Goal: Task Accomplishment & Management: Complete application form

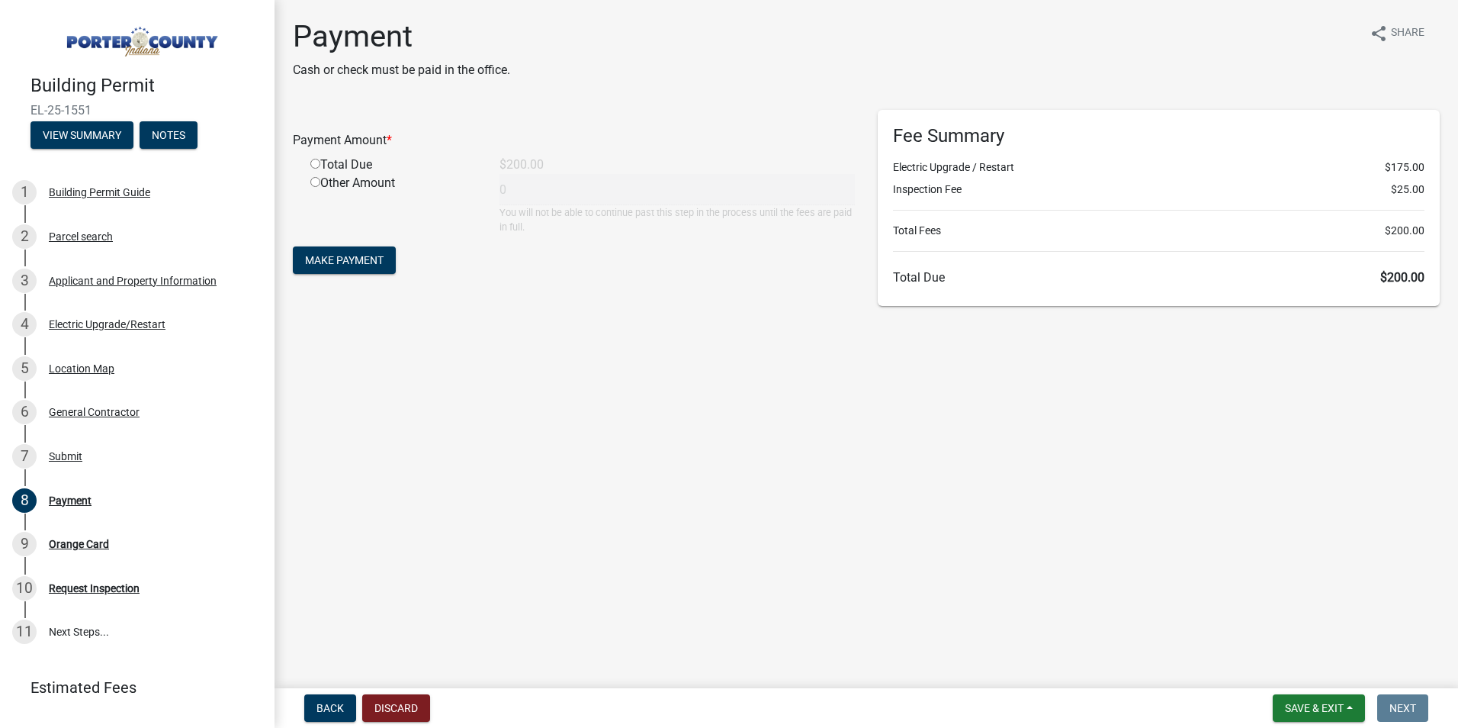
click at [317, 164] on input "radio" at bounding box center [315, 164] width 10 height 10
radio input "true"
type input "200"
click at [350, 259] on span "Make Payment" at bounding box center [344, 260] width 79 height 12
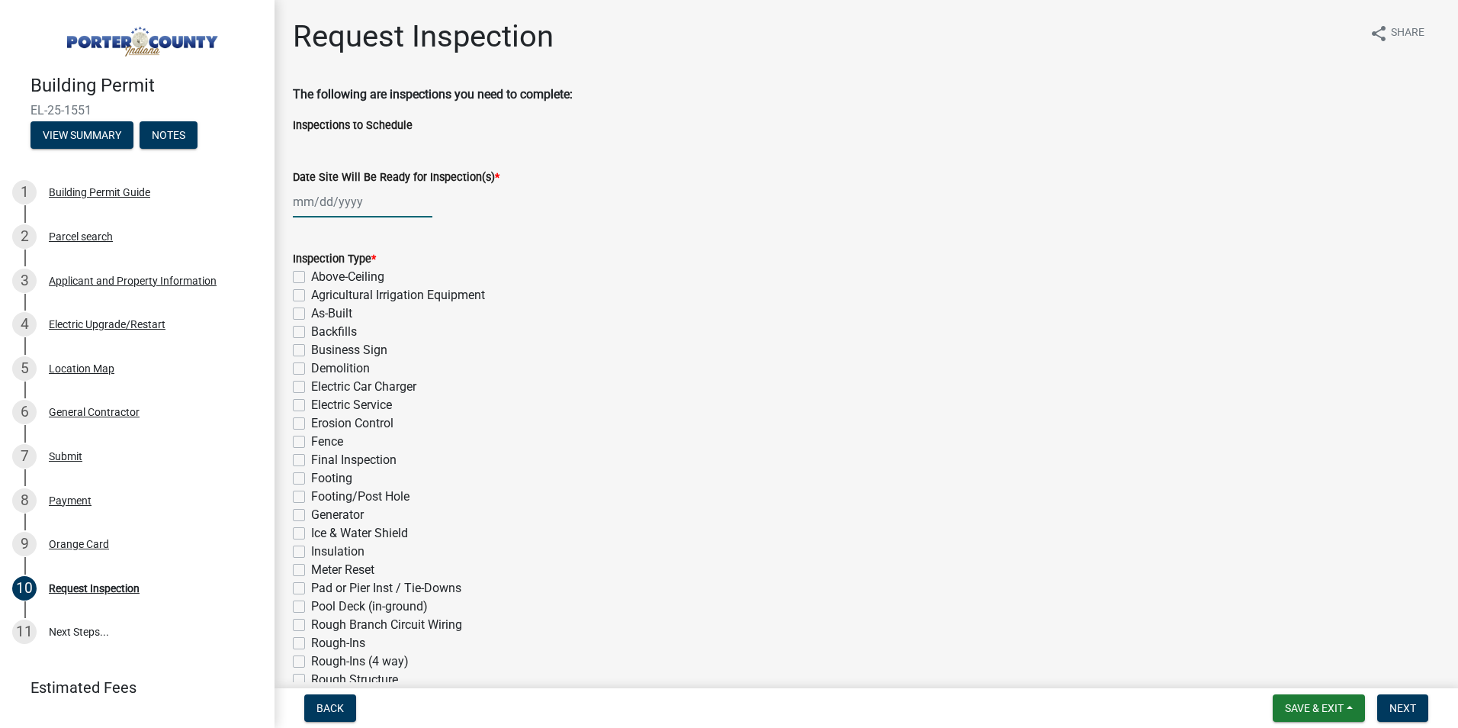
click at [312, 208] on div at bounding box center [363, 201] width 140 height 31
select select "8"
select select "2025"
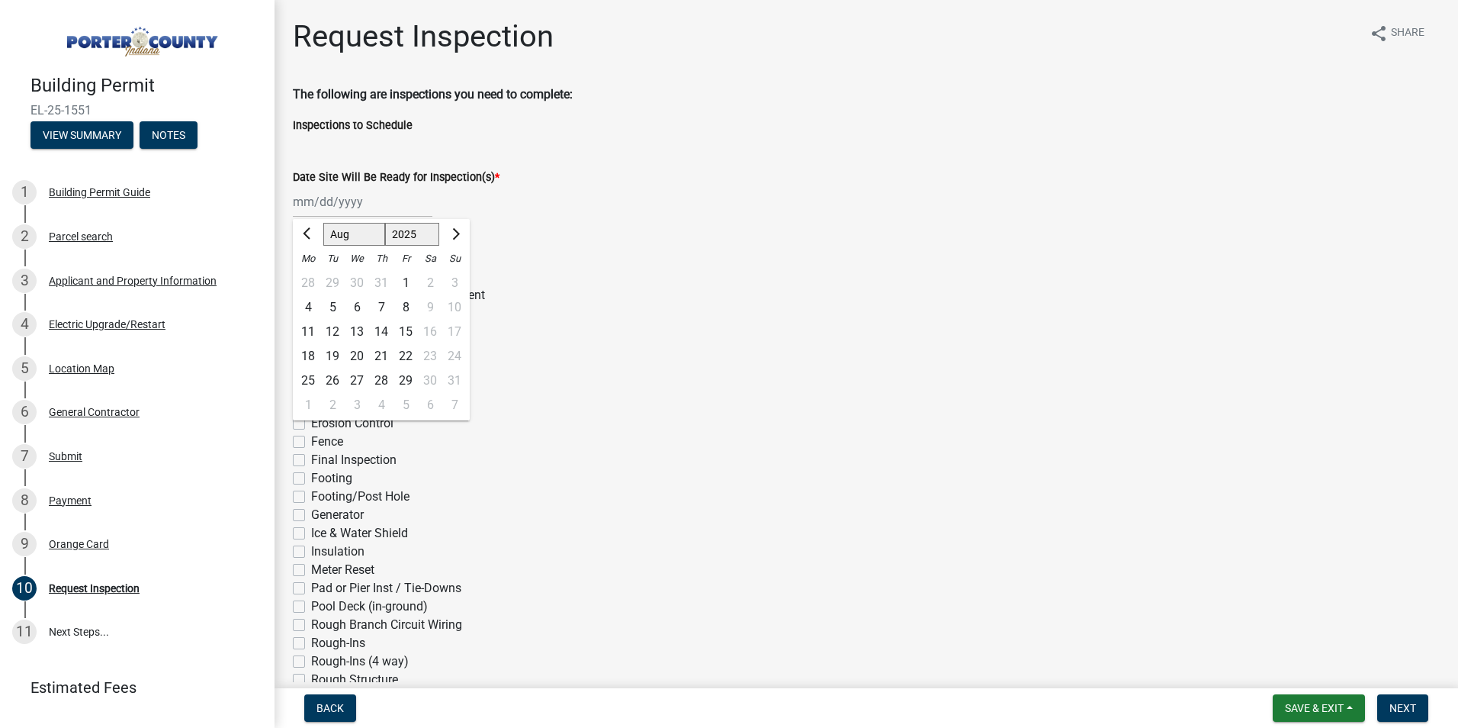
click at [807, 252] on div "Inspection Type *" at bounding box center [866, 258] width 1147 height 18
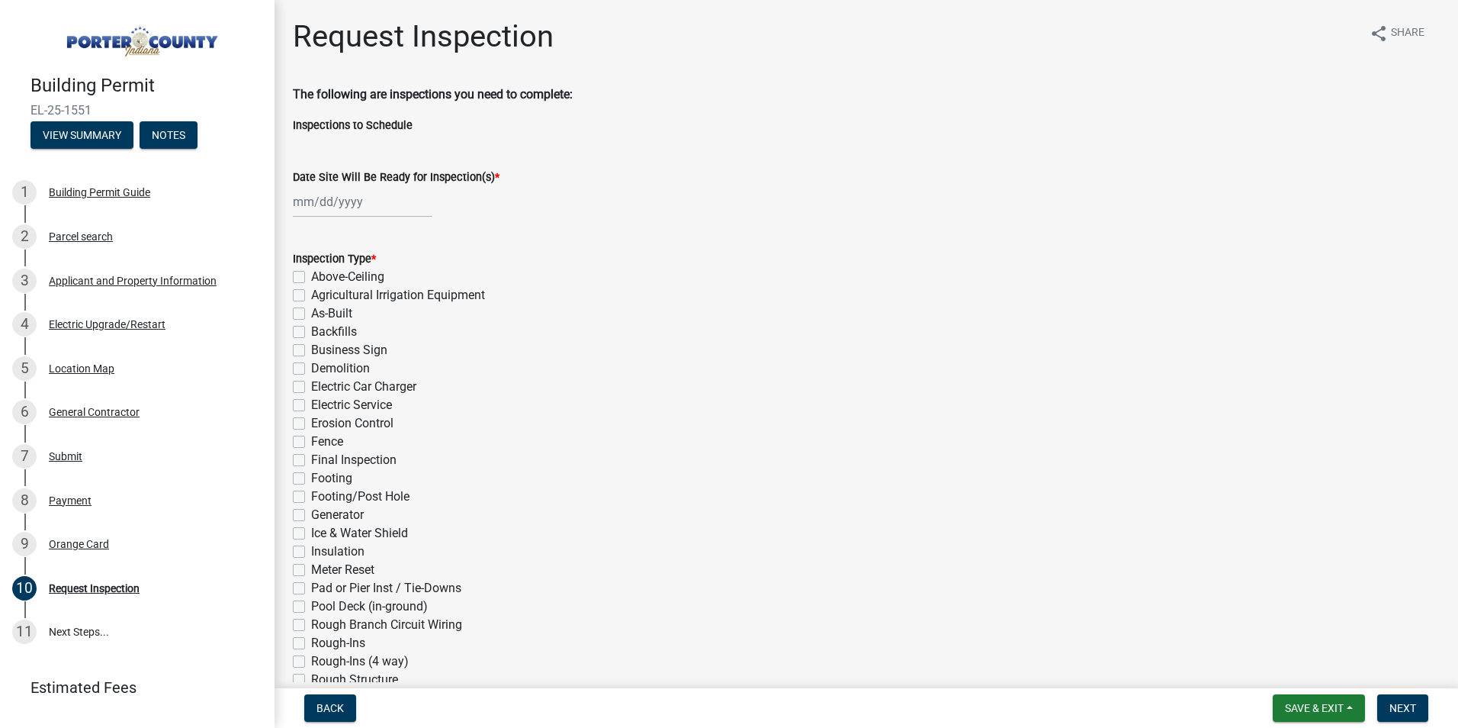
click at [311, 408] on label "Electric Service" at bounding box center [351, 405] width 81 height 18
click at [311, 406] on input "Electric Service" at bounding box center [316, 401] width 10 height 10
checkbox input "true"
checkbox input "false"
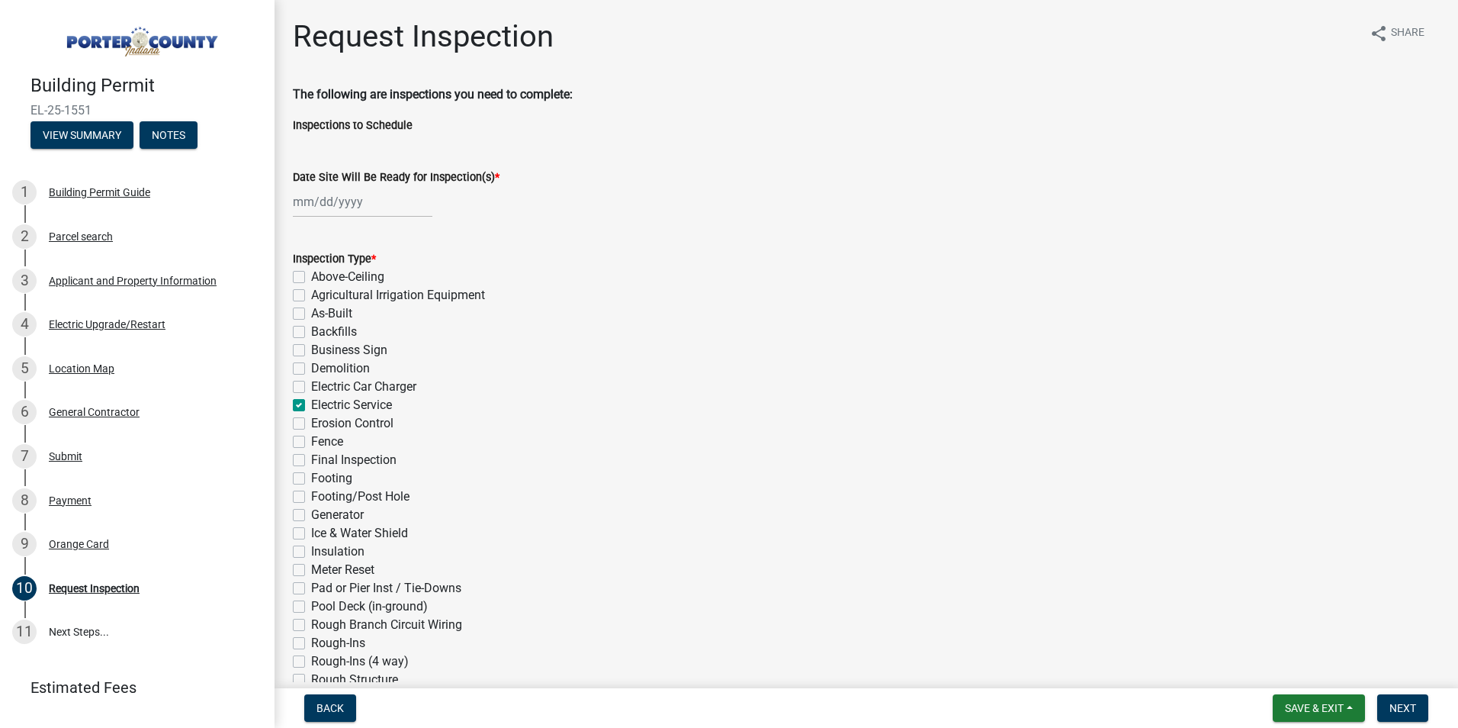
checkbox input "false"
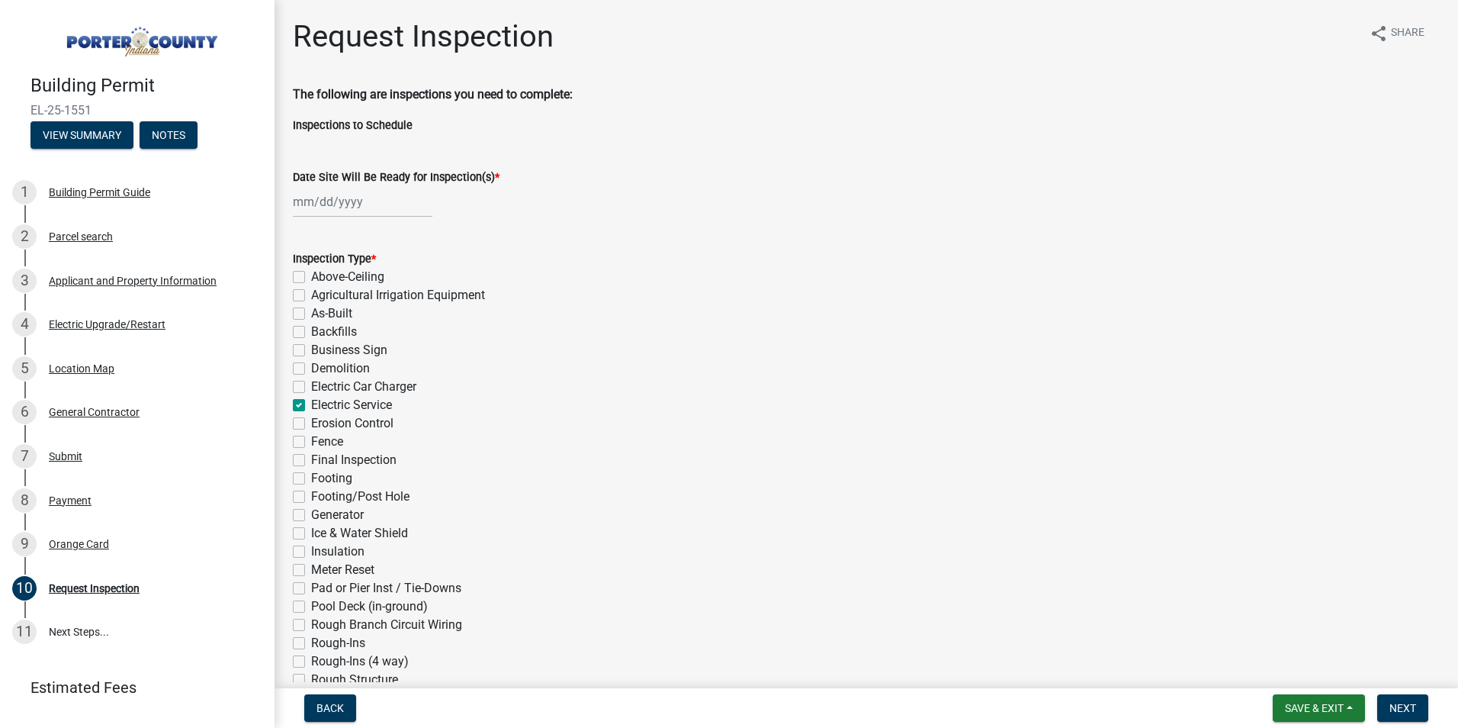
checkbox input "true"
checkbox input "false"
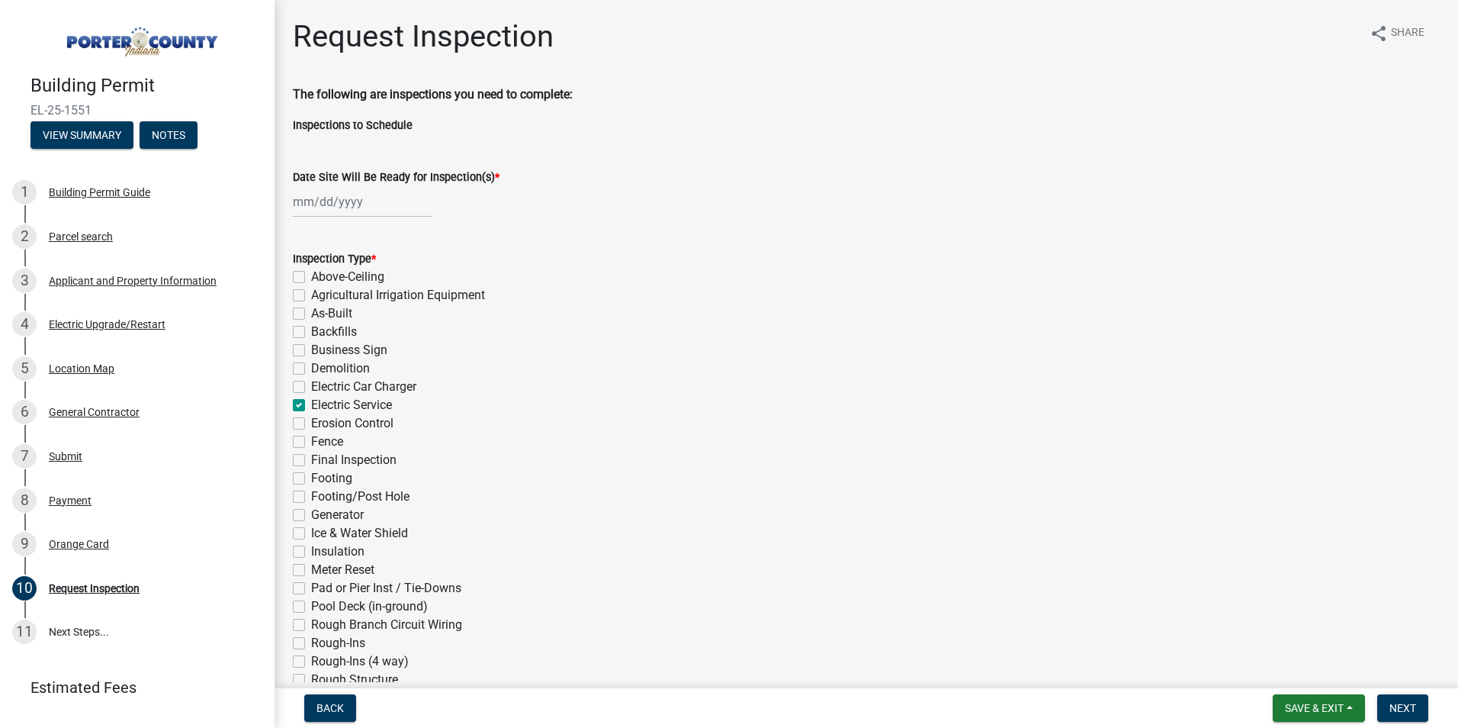
checkbox input "false"
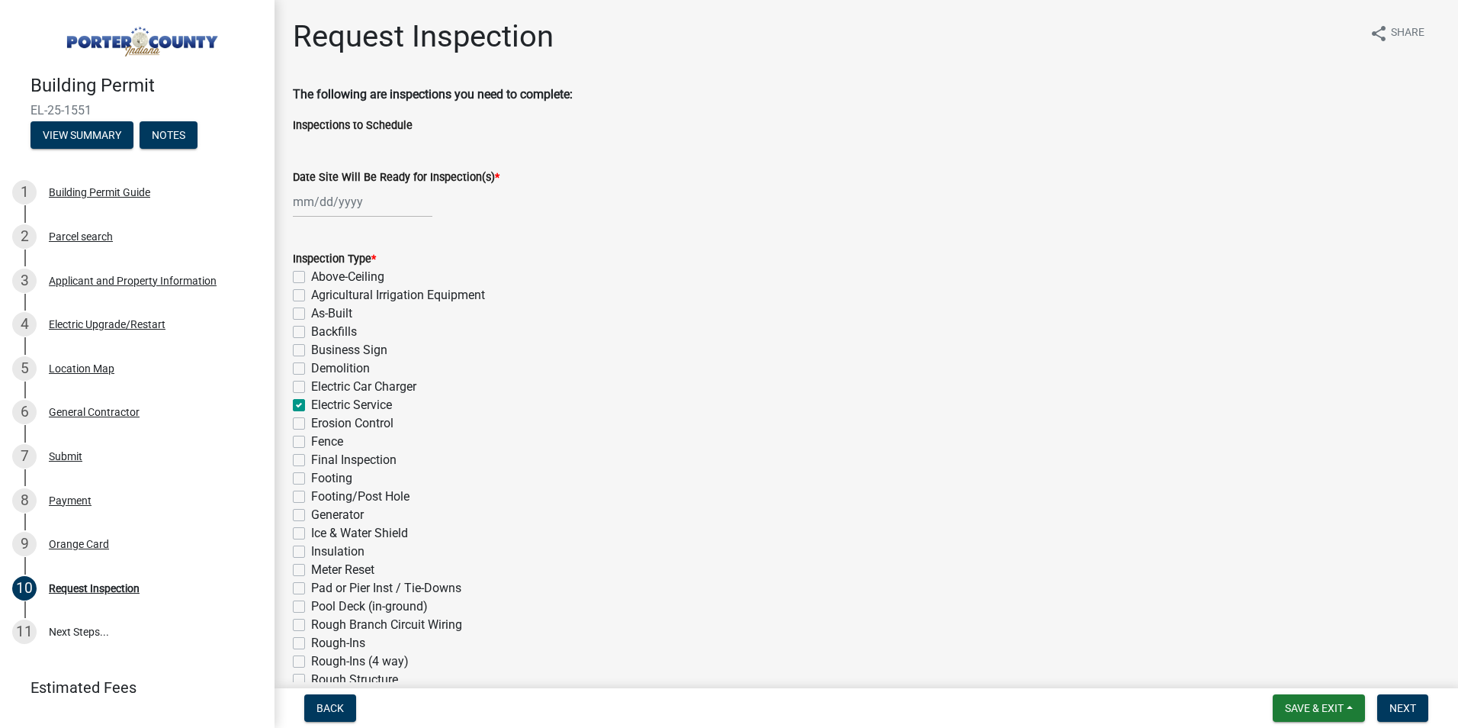
checkbox input "false"
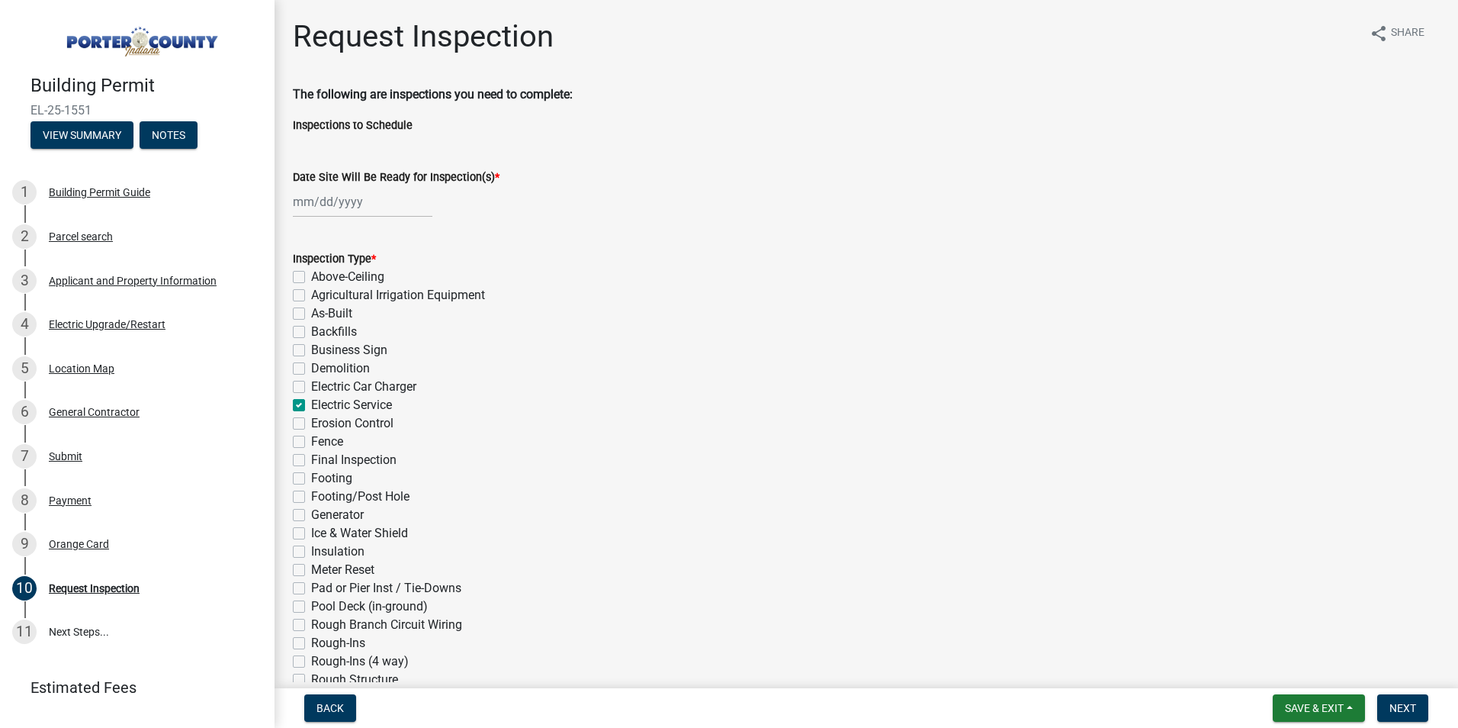
checkbox input "false"
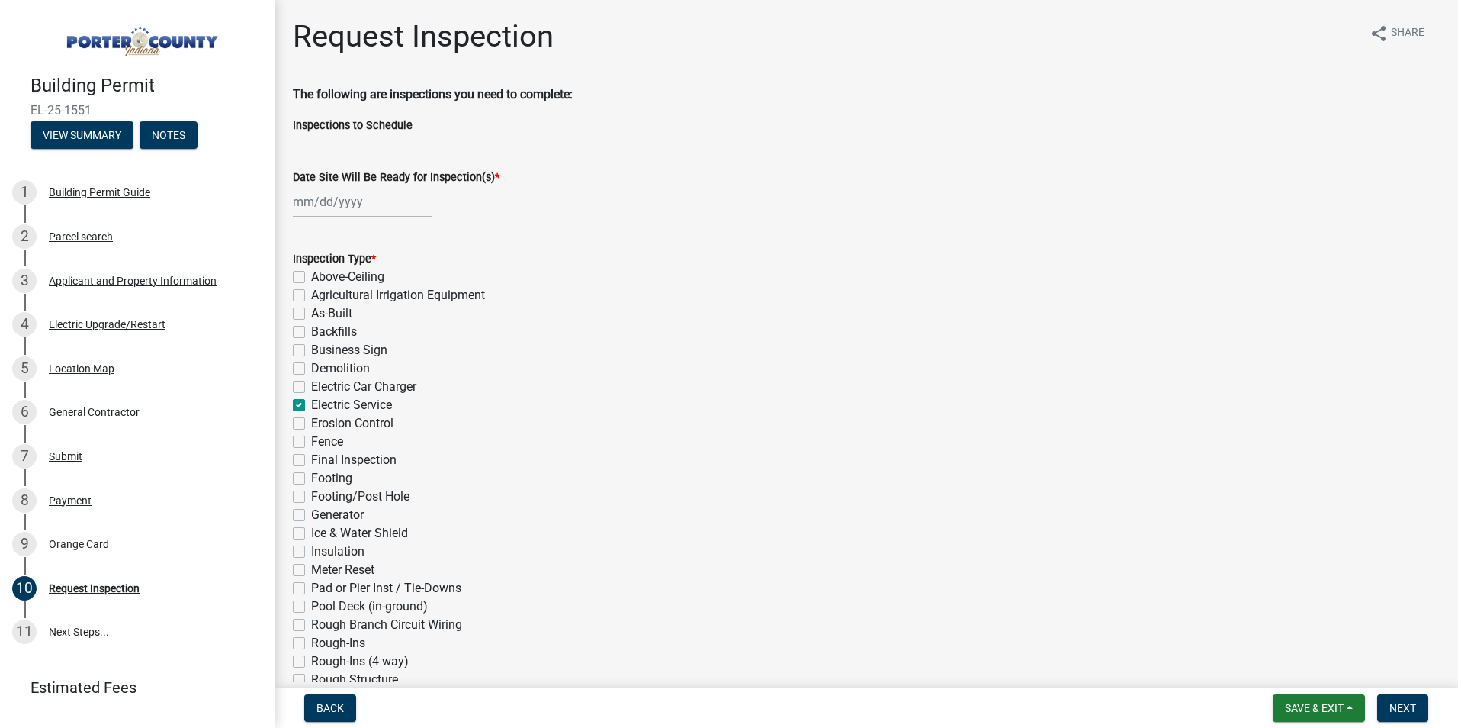
checkbox input "false"
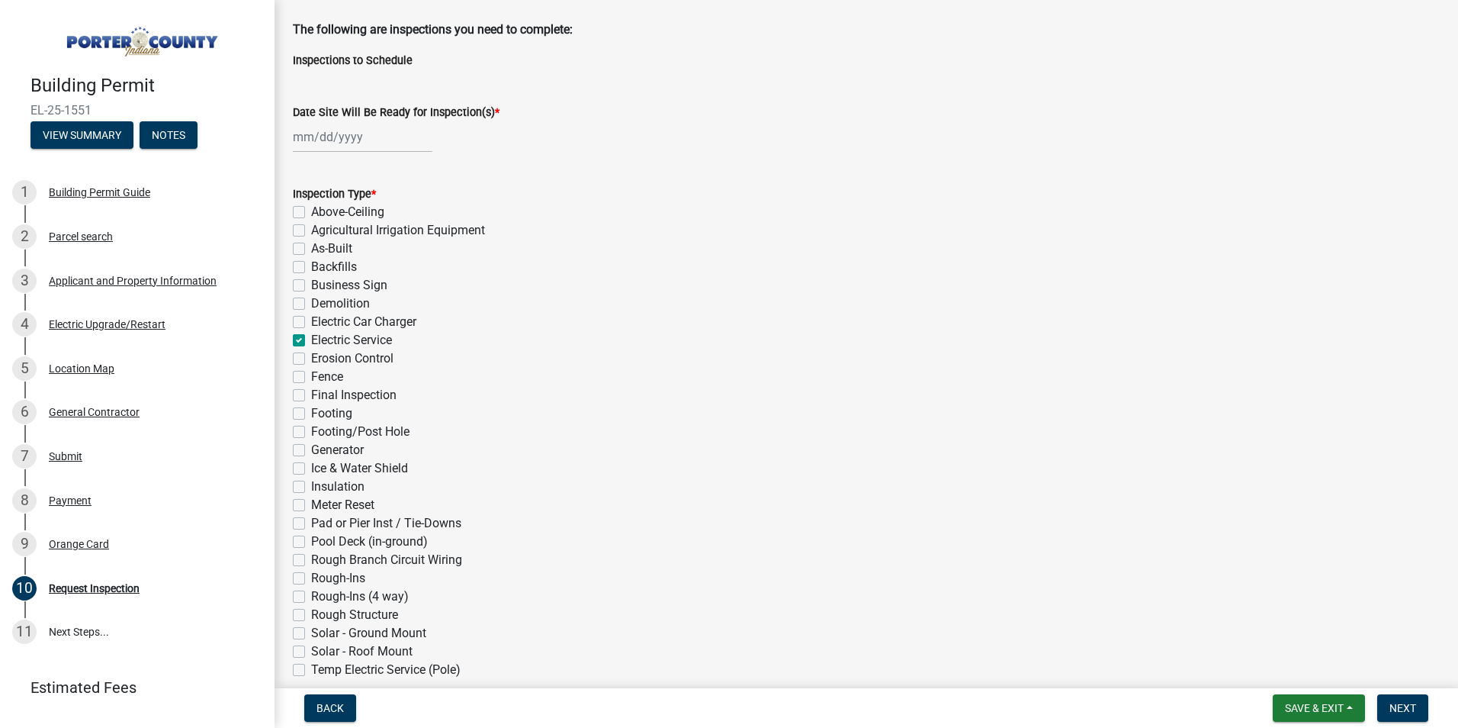
scroll to position [305, 0]
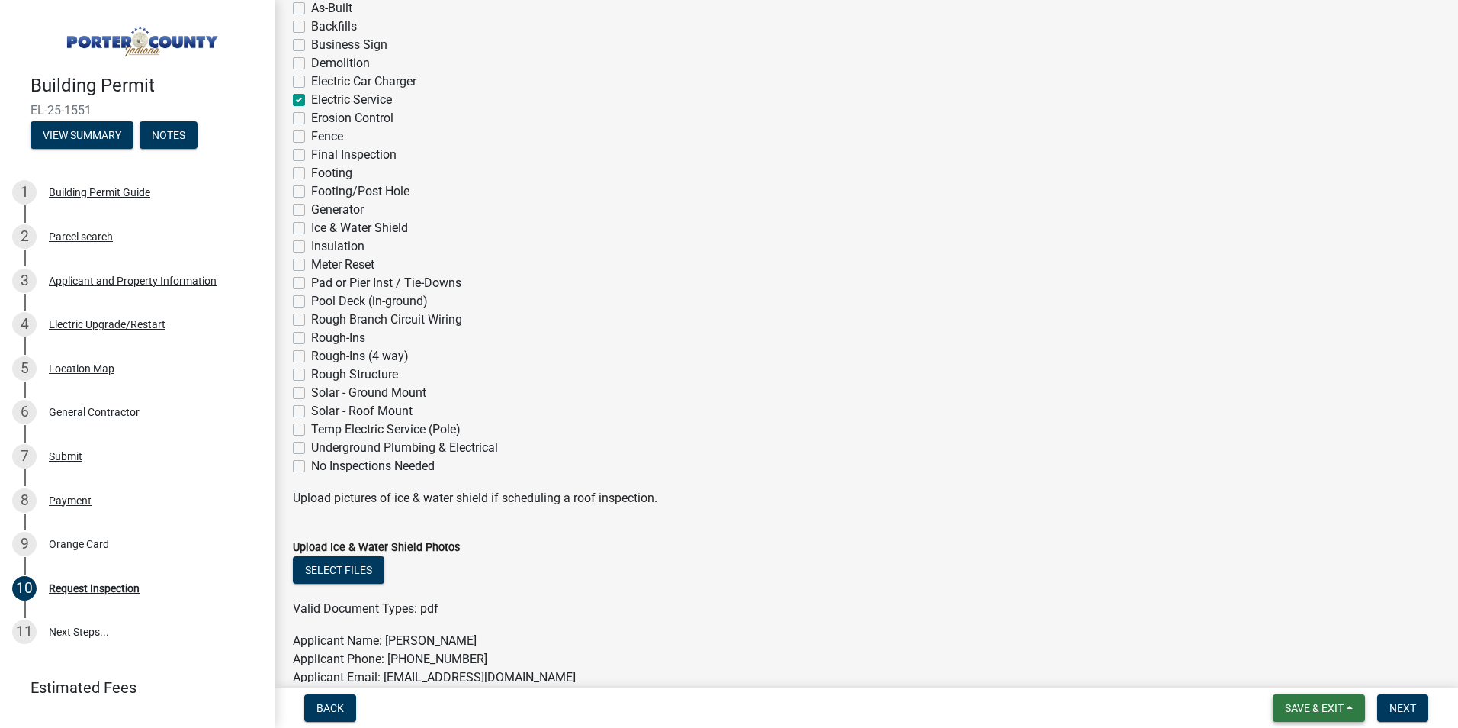
click at [1329, 702] on span "Save & Exit" at bounding box center [1314, 708] width 59 height 12
click at [1287, 628] on button "Save" at bounding box center [1304, 631] width 122 height 37
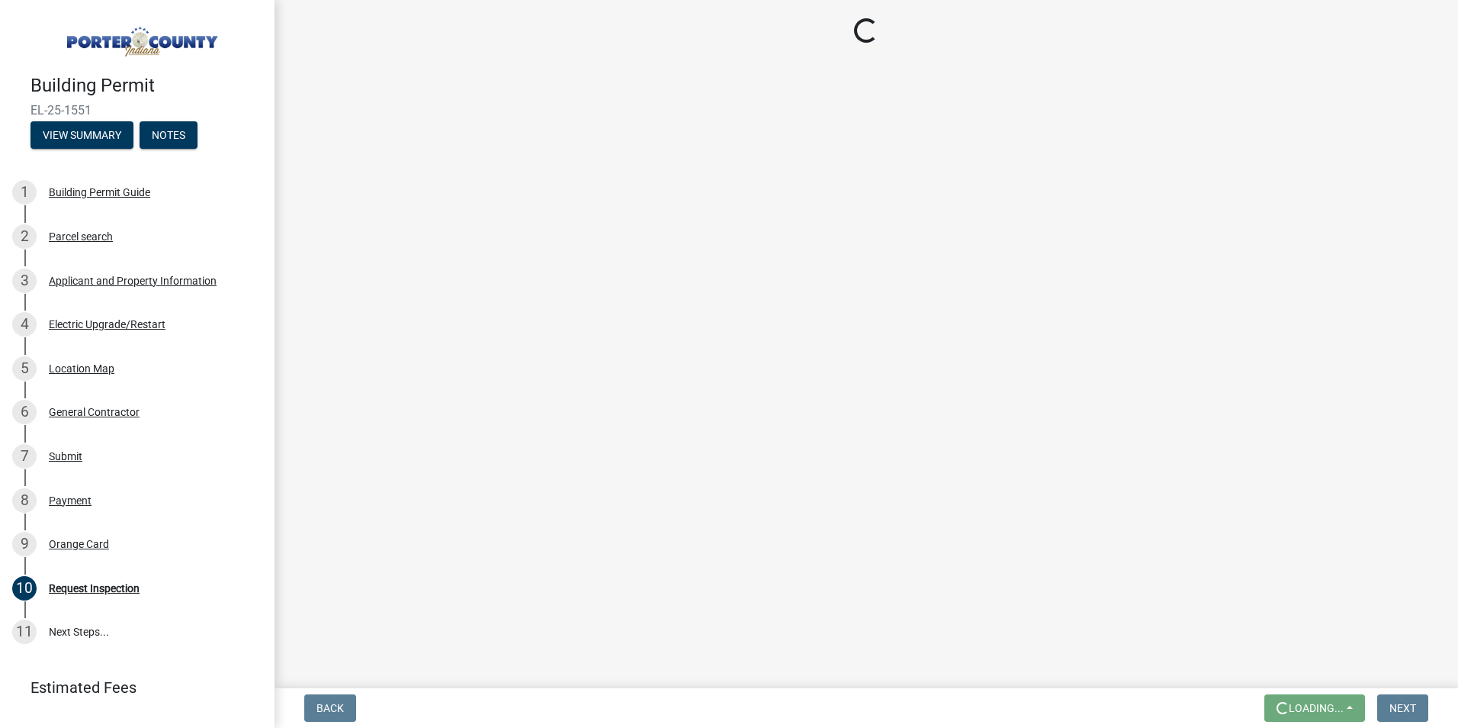
scroll to position [0, 0]
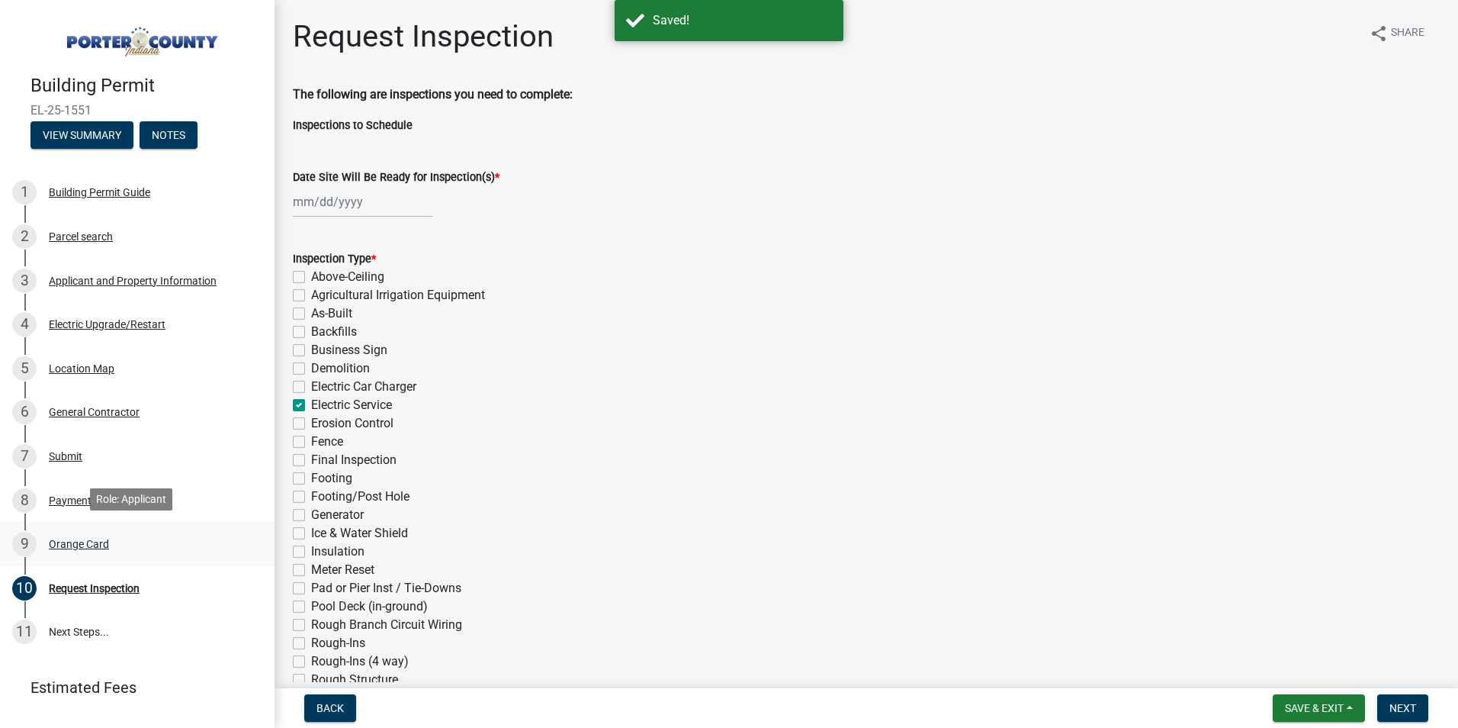
click at [82, 541] on div "Orange Card" at bounding box center [79, 543] width 60 height 11
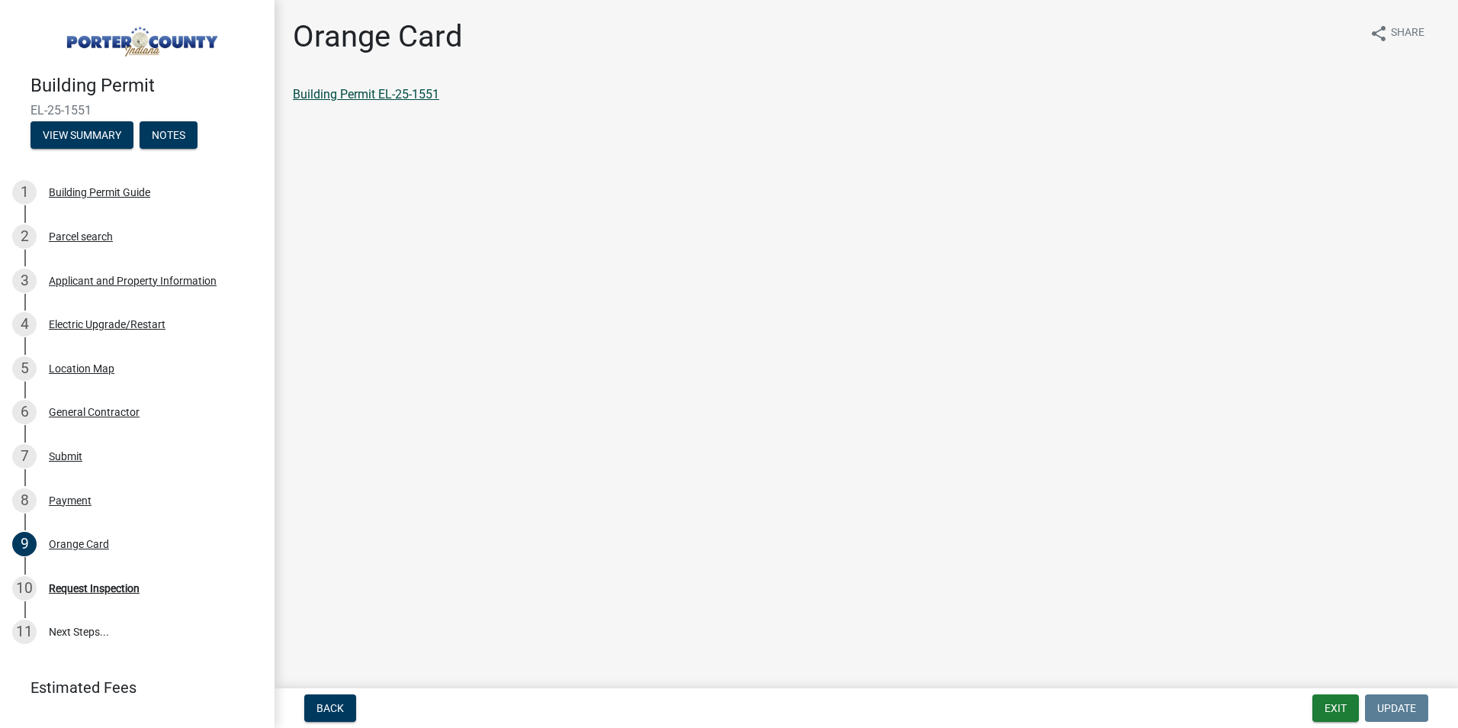
click at [378, 92] on link "Building Permit EL-25-1551" at bounding box center [366, 94] width 146 height 14
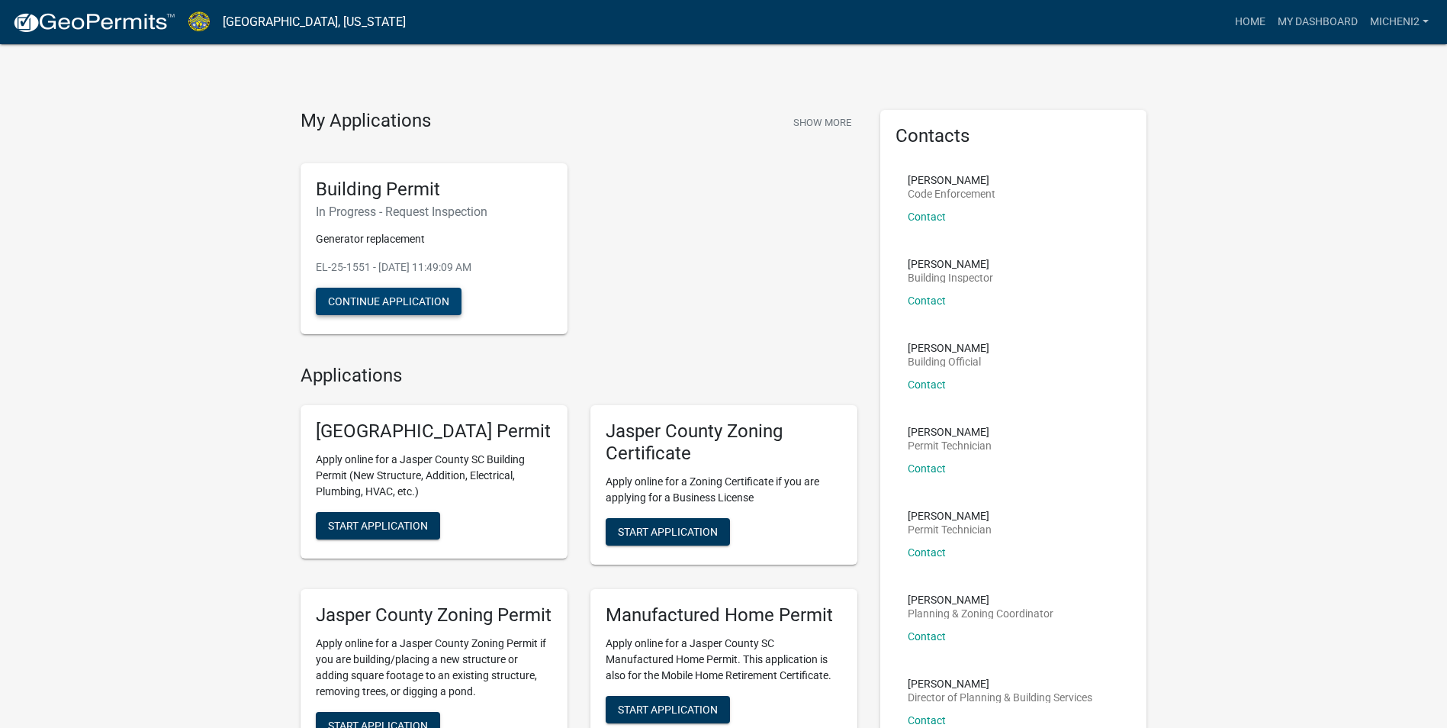
click at [402, 299] on button "Continue Application" at bounding box center [389, 301] width 146 height 27
click at [395, 300] on button "Continue Application" at bounding box center [389, 301] width 146 height 27
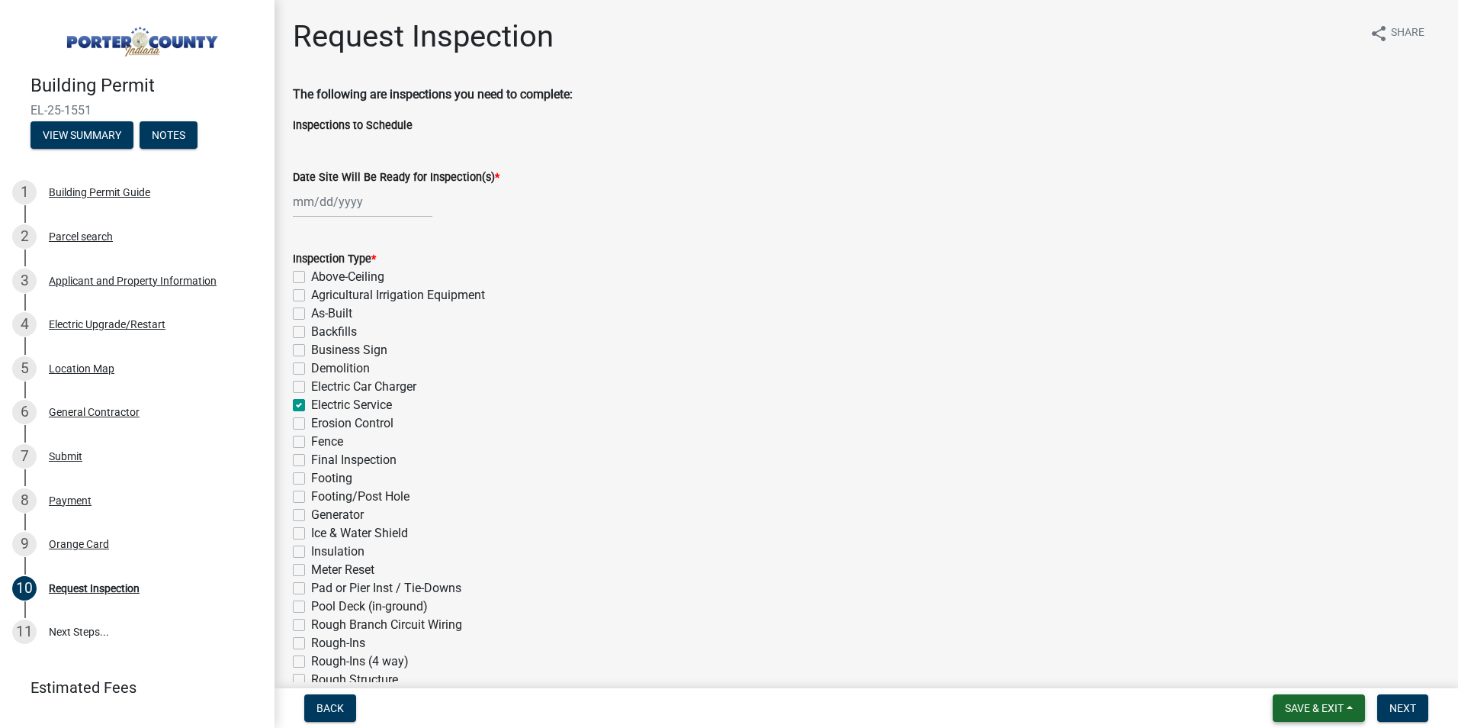
click at [1347, 702] on button "Save & Exit" at bounding box center [1319, 707] width 92 height 27
click at [1308, 671] on button "Save & Exit" at bounding box center [1304, 668] width 122 height 37
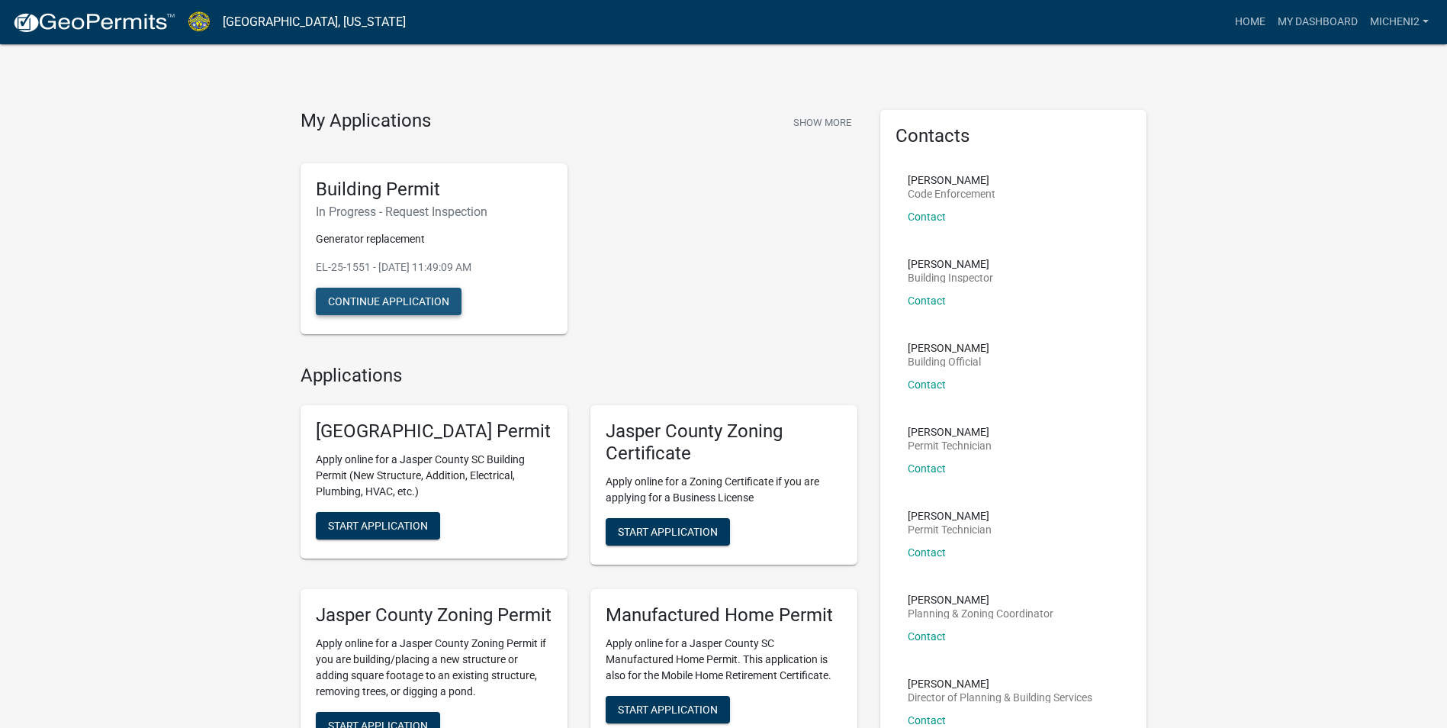
click at [405, 300] on button "Continue Application" at bounding box center [389, 301] width 146 height 27
